Goal: Transaction & Acquisition: Book appointment/travel/reservation

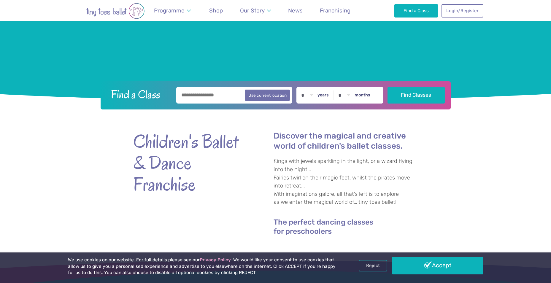
scroll to position [133, 0]
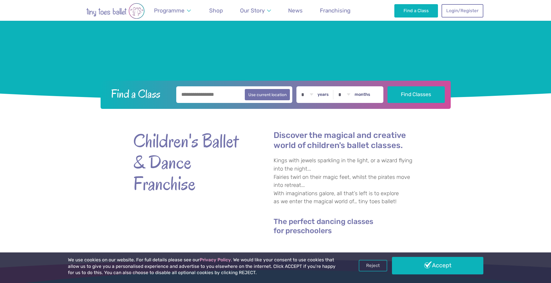
click at [212, 95] on input "text" at bounding box center [234, 94] width 116 height 17
click at [277, 95] on button "Use current location" at bounding box center [267, 94] width 45 height 11
type input "**********"
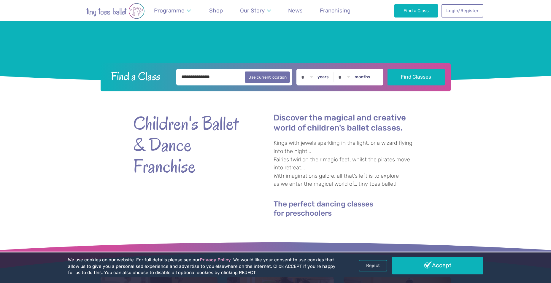
scroll to position [151, 0]
click at [234, 74] on input "**********" at bounding box center [234, 77] width 116 height 17
click at [313, 72] on select "* * * * * * * * * * ** ** **" at bounding box center [307, 77] width 18 height 17
select select "*"
click at [302, 69] on select "* * * * * * * * * * ** ** **" at bounding box center [307, 77] width 18 height 17
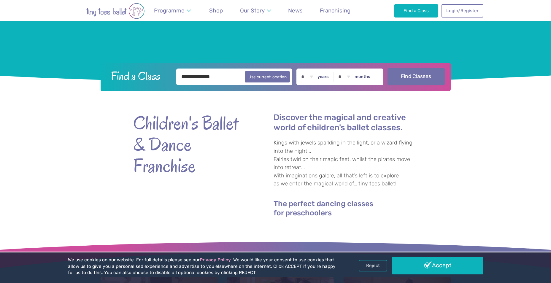
click at [420, 76] on button "Find Classes" at bounding box center [415, 76] width 57 height 17
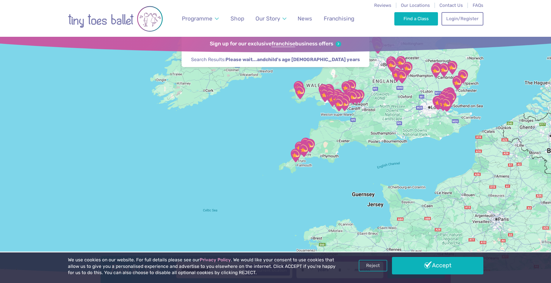
drag, startPoint x: 309, startPoint y: 212, endPoint x: 382, endPoint y: 97, distance: 136.5
click at [382, 97] on div at bounding box center [275, 156] width 551 height 238
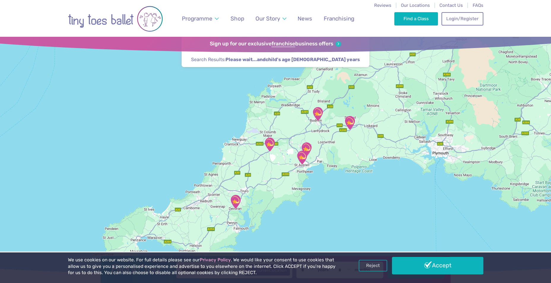
drag, startPoint x: 263, startPoint y: 189, endPoint x: 347, endPoint y: 150, distance: 92.5
click at [347, 150] on div at bounding box center [275, 156] width 551 height 238
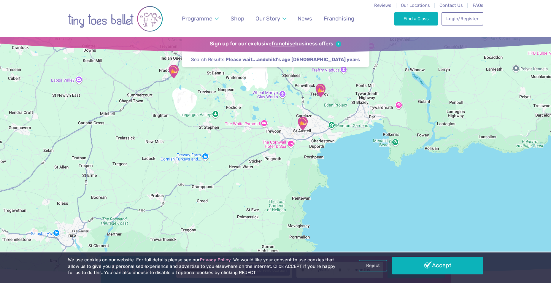
click at [304, 118] on img "St Austell Leisure Centre" at bounding box center [303, 124] width 20 height 20
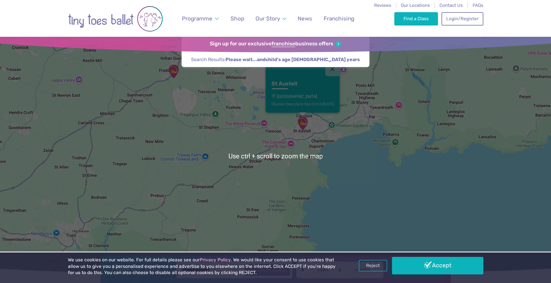
click at [293, 97] on p "[GEOGRAPHIC_DATA]" at bounding box center [302, 96] width 62 height 5
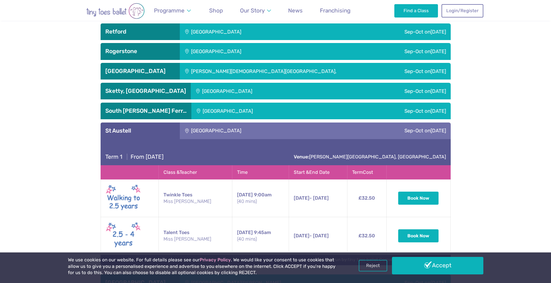
scroll to position [1477, 0]
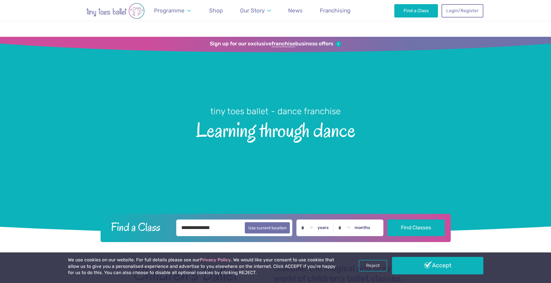
select select "*"
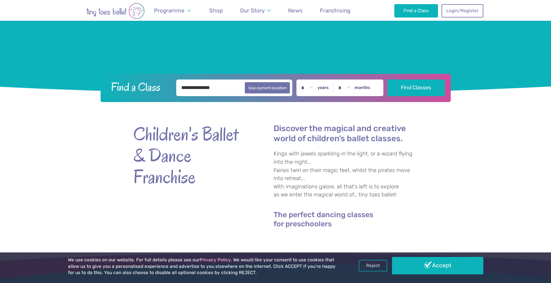
scroll to position [139, 0]
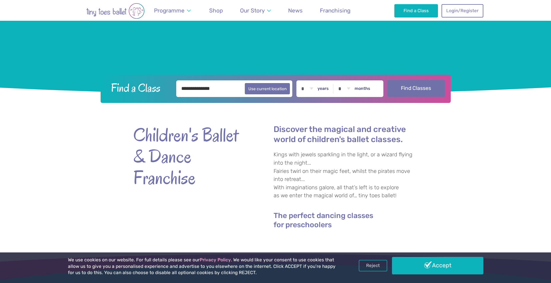
click at [409, 89] on button "Find Classes" at bounding box center [415, 88] width 57 height 17
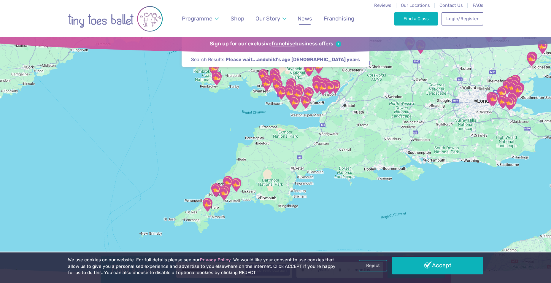
drag, startPoint x: 316, startPoint y: 196, endPoint x: 303, endPoint y: 15, distance: 181.5
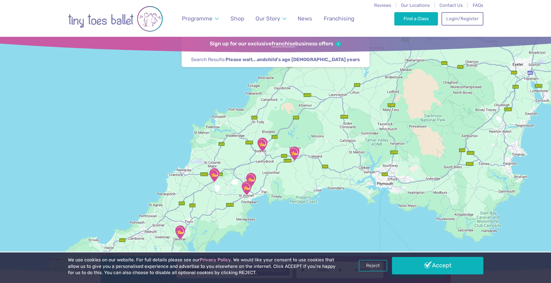
drag, startPoint x: 260, startPoint y: 204, endPoint x: 249, endPoint y: 146, distance: 58.7
click at [249, 146] on div at bounding box center [275, 156] width 551 height 238
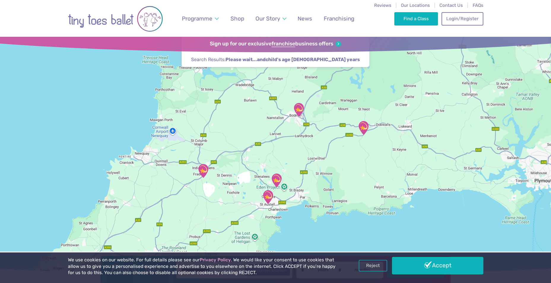
click at [276, 177] on img "Trethurgy" at bounding box center [277, 181] width 20 height 20
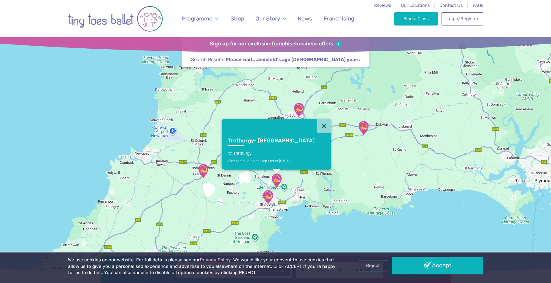
click at [272, 138] on h3 "Trethurgy- [GEOGRAPHIC_DATA]" at bounding box center [271, 140] width 87 height 7
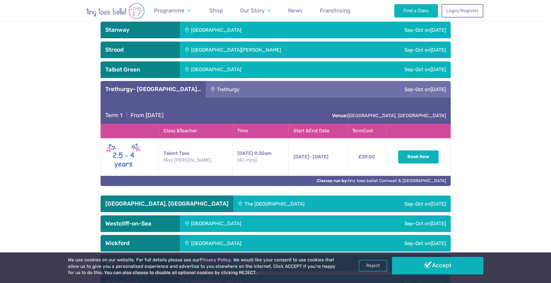
scroll to position [1637, 0]
click at [362, 159] on td "£39.00" at bounding box center [366, 157] width 39 height 38
click at [428, 153] on button "Book Now" at bounding box center [418, 156] width 40 height 13
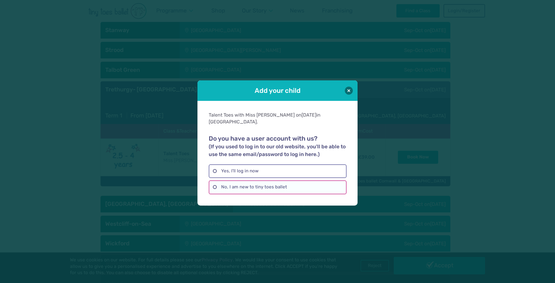
click at [268, 189] on label "No, I am new to tiny toes ballet" at bounding box center [278, 187] width 138 height 14
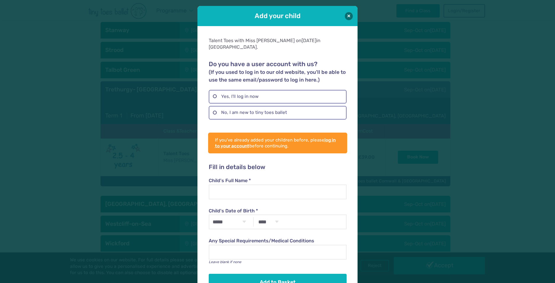
click at [349, 12] on div "Add your child" at bounding box center [278, 16] width 160 height 20
click at [347, 18] on button at bounding box center [349, 16] width 8 height 8
